Goal: Information Seeking & Learning: Understand process/instructions

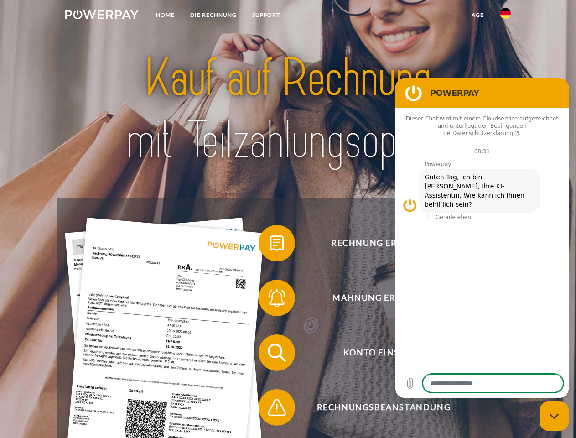
click at [102, 16] on img at bounding box center [101, 14] width 73 height 9
click at [505, 16] on img at bounding box center [505, 13] width 11 height 11
click at [478, 15] on link "agb" at bounding box center [478, 15] width 28 height 16
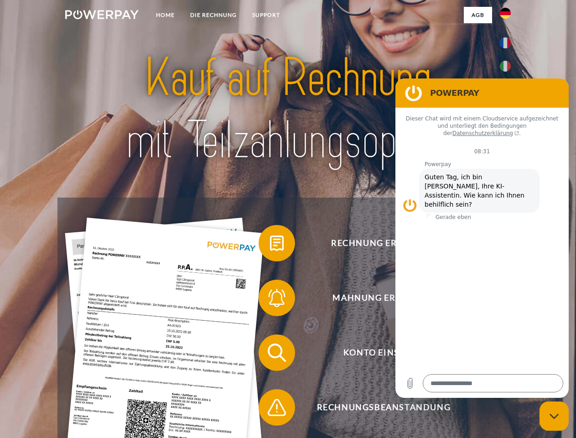
click at [270, 245] on span at bounding box center [263, 243] width 46 height 46
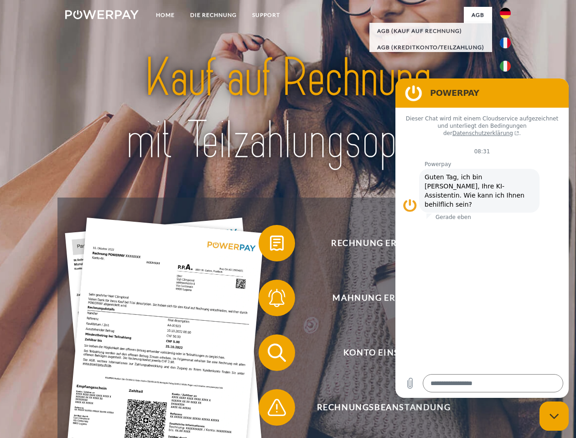
click at [270, 300] on span at bounding box center [263, 298] width 46 height 46
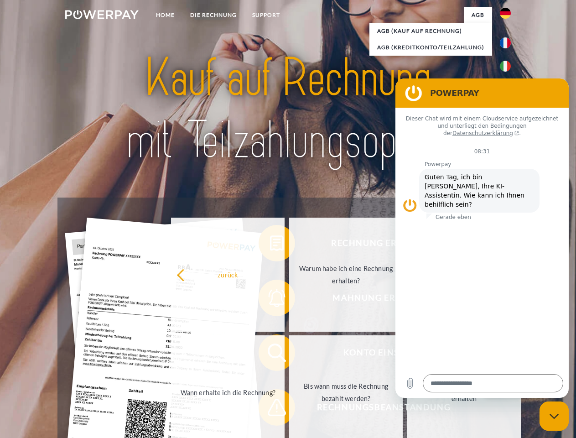
click at [289, 354] on link "Bis wann muss die Rechnung bezahlt werden?" at bounding box center [346, 392] width 114 height 114
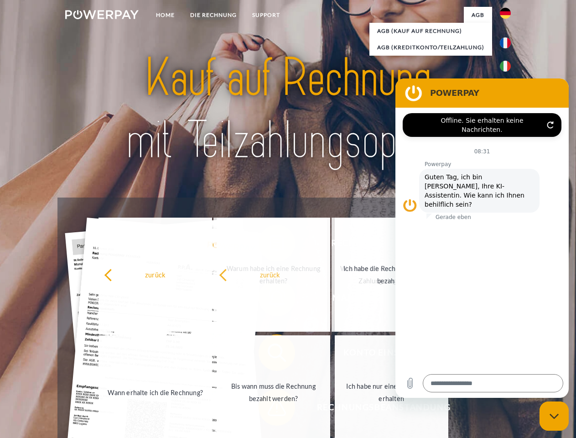
click at [270, 409] on div "zurück Warum habe ich eine Rechnung erhalten? Was habe ich noch offen, ist mein…" at bounding box center [273, 333] width 369 height 235
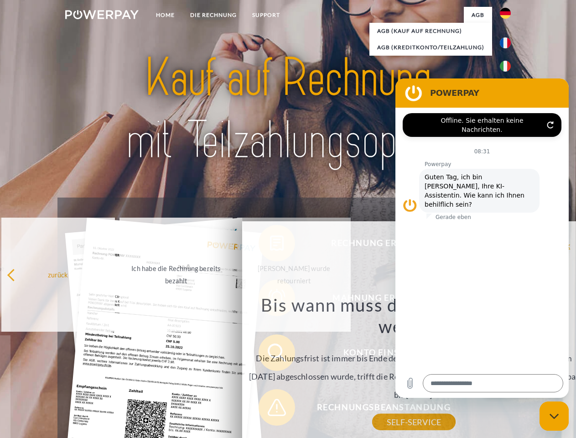
click at [554, 416] on icon "Messaging-Fenster schließen" at bounding box center [555, 416] width 10 height 6
type textarea "*"
